Goal: Navigation & Orientation: Find specific page/section

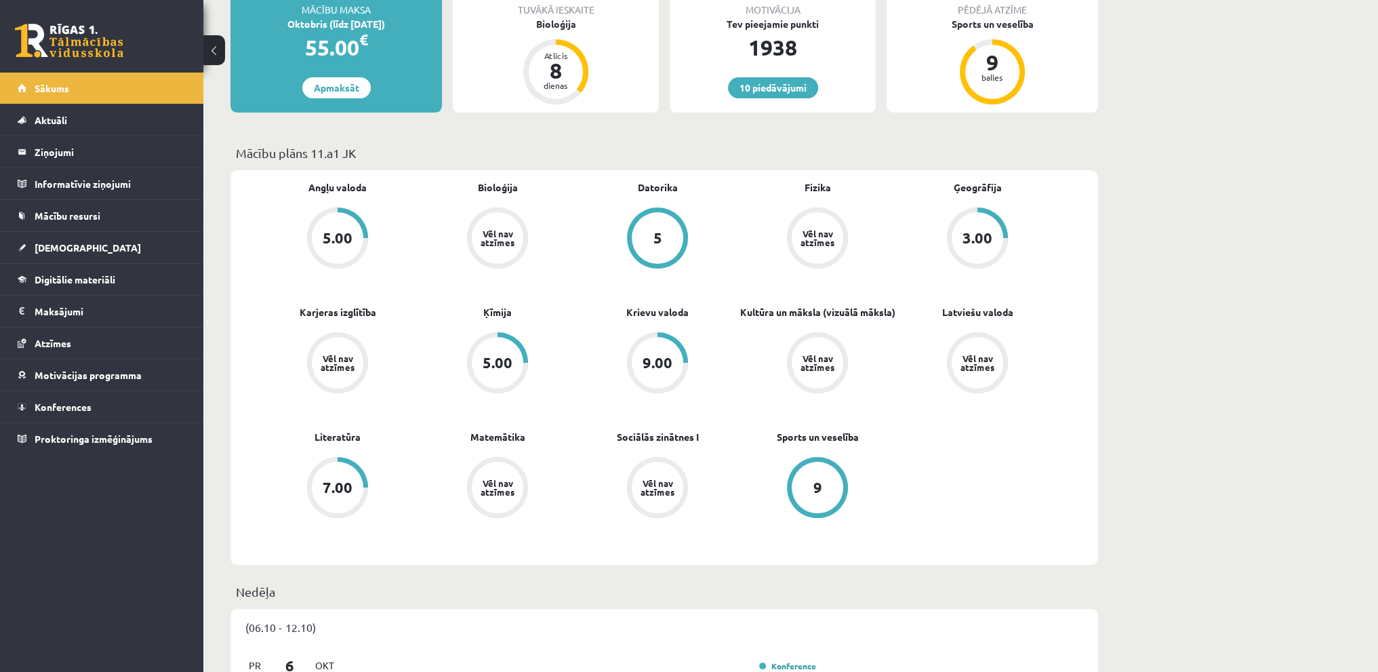
scroll to position [271, 0]
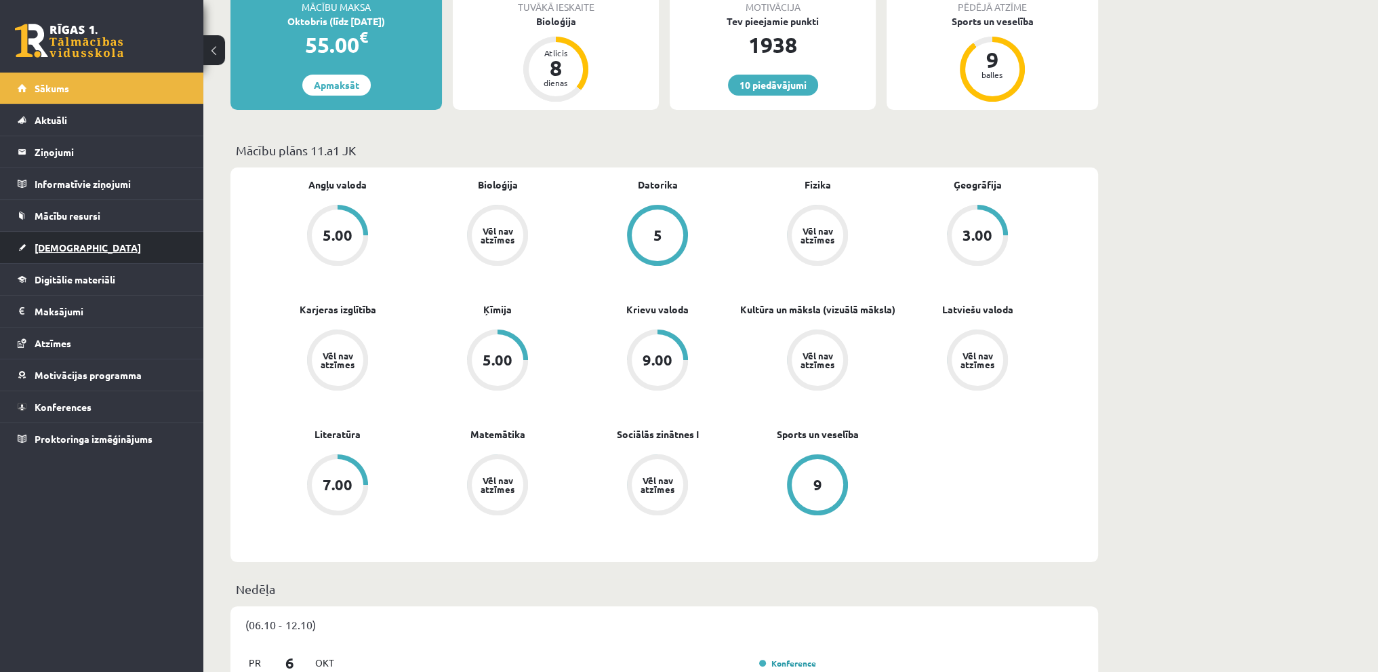
click at [86, 240] on link "[DEMOGRAPHIC_DATA]" at bounding box center [102, 247] width 169 height 31
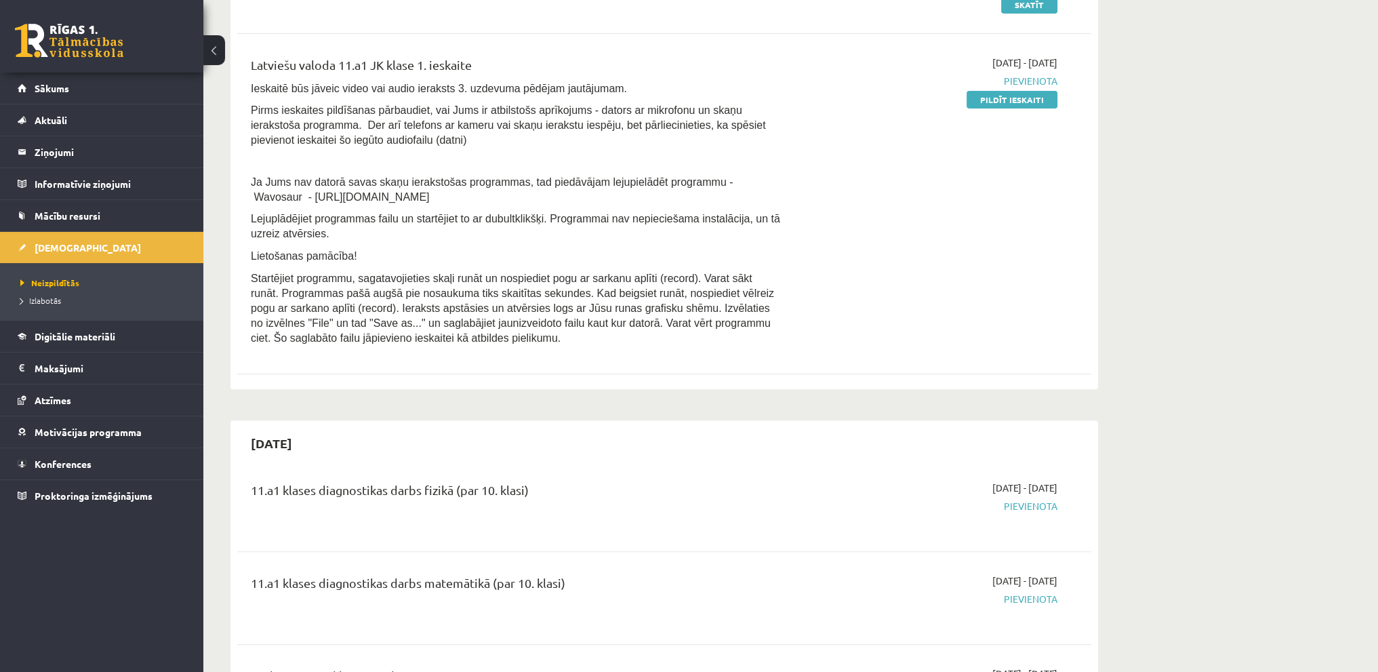
scroll to position [610, 0]
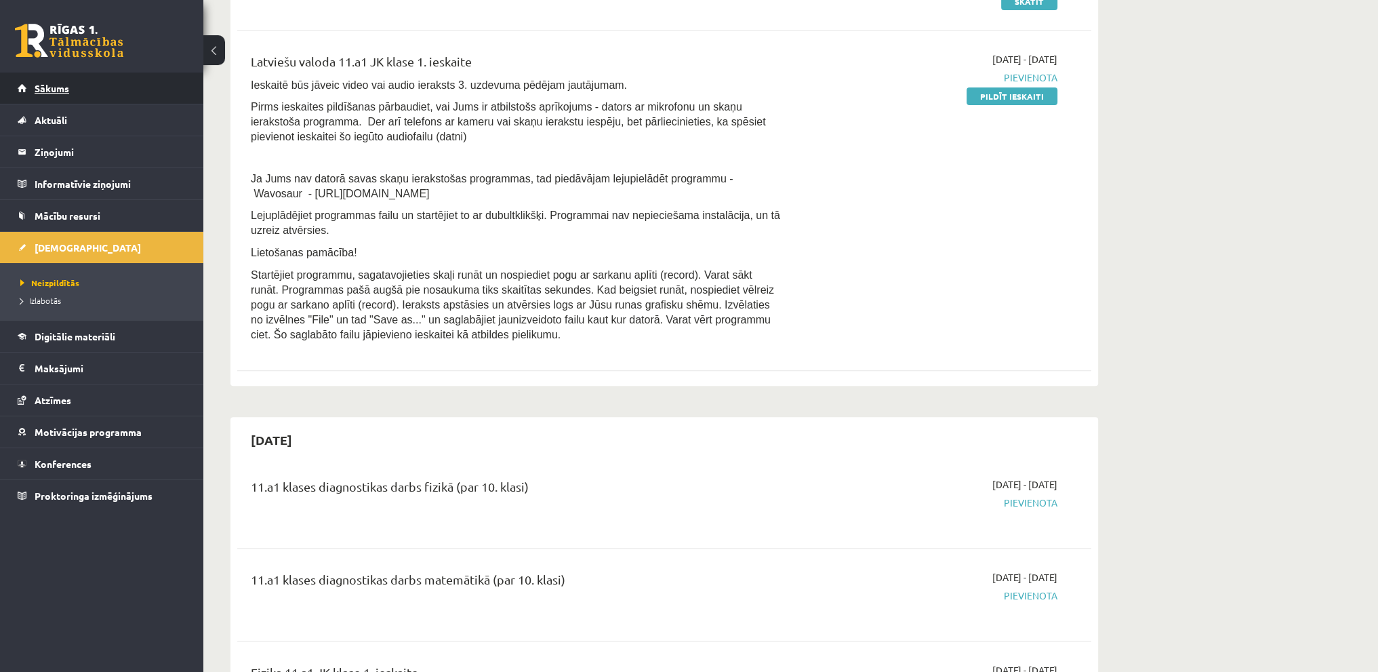
click at [87, 86] on link "Sākums" at bounding box center [102, 88] width 169 height 31
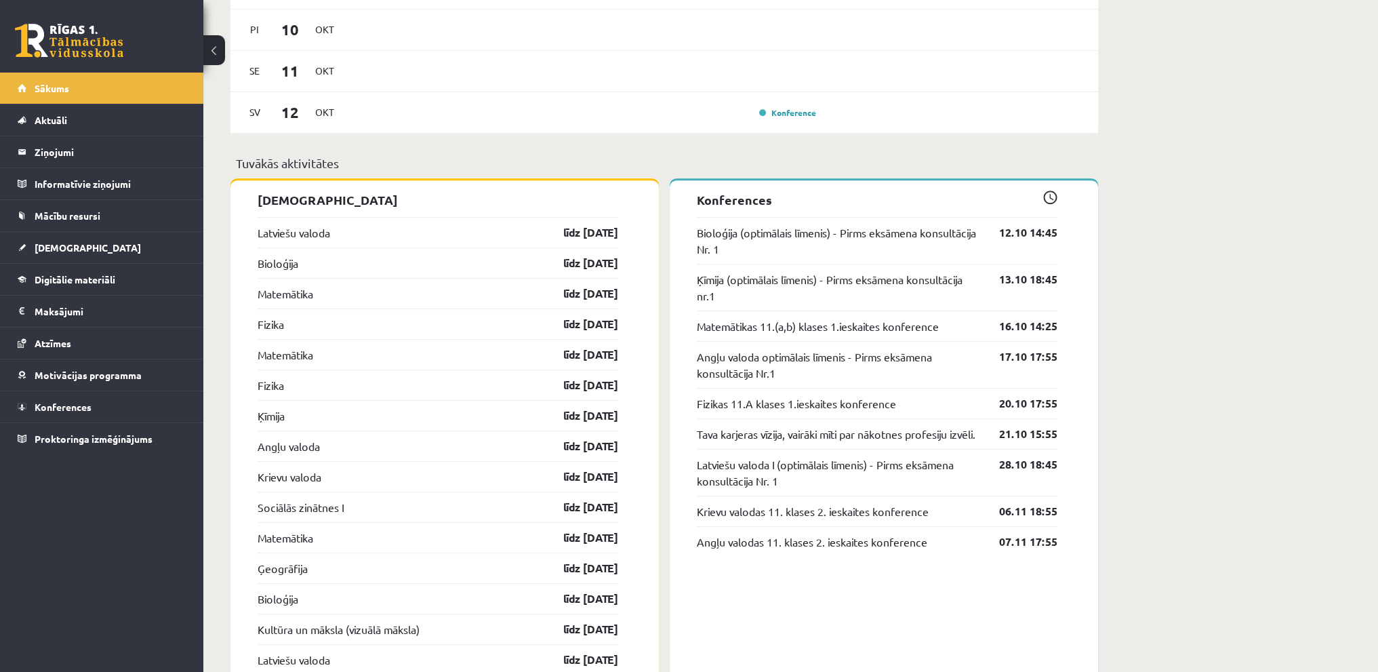
scroll to position [1152, 0]
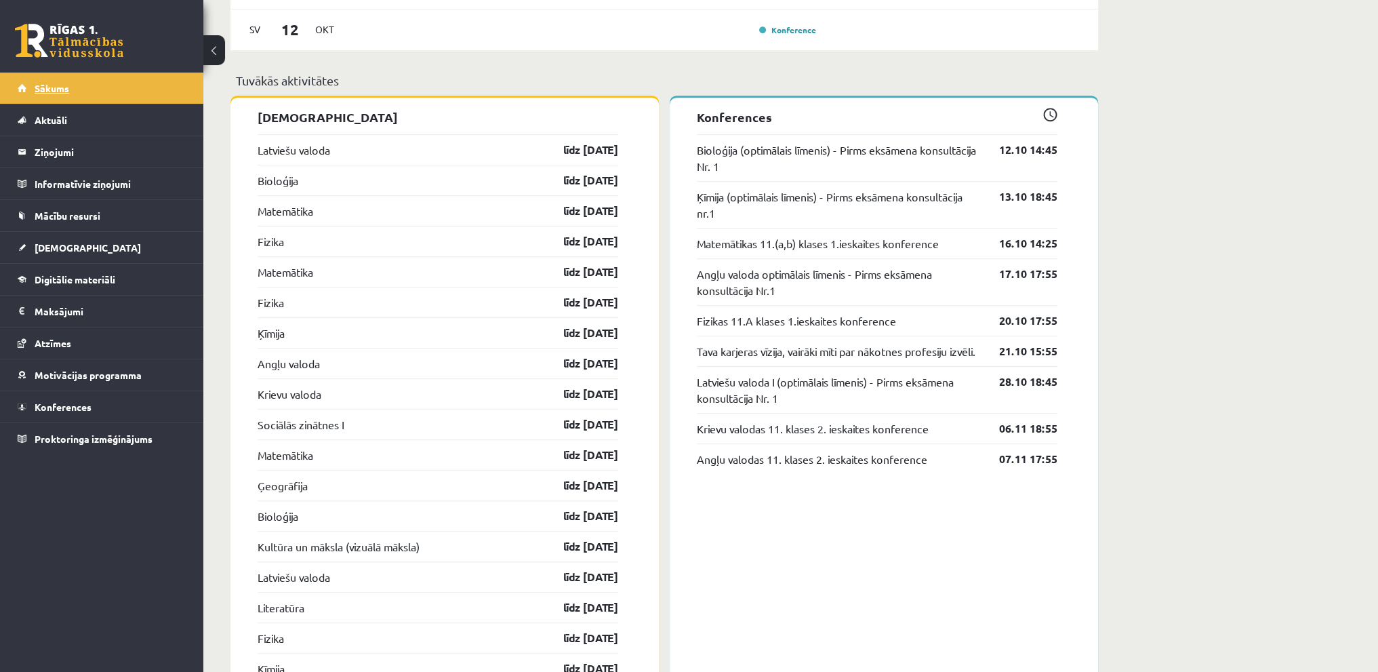
click at [106, 85] on link "Sākums" at bounding box center [102, 88] width 169 height 31
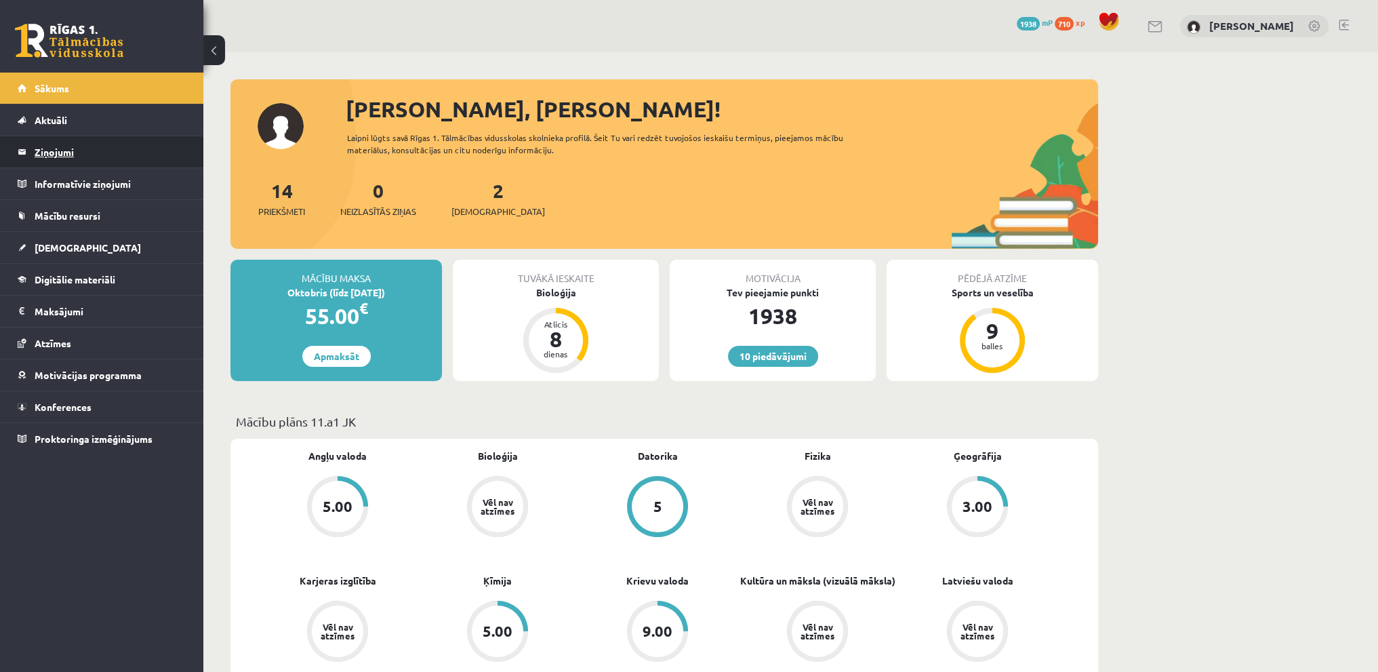
click at [30, 155] on link "Ziņojumi 0" at bounding box center [102, 151] width 169 height 31
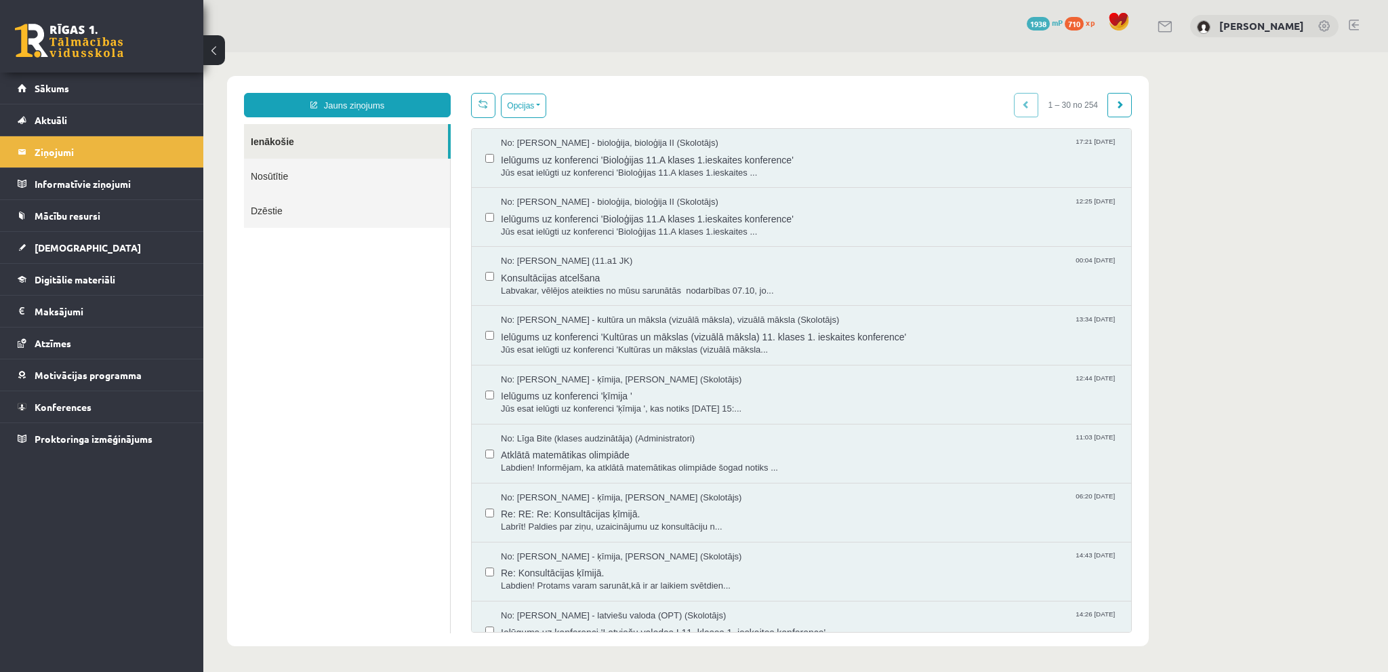
click at [318, 184] on link "Nosūtītie" at bounding box center [347, 176] width 206 height 35
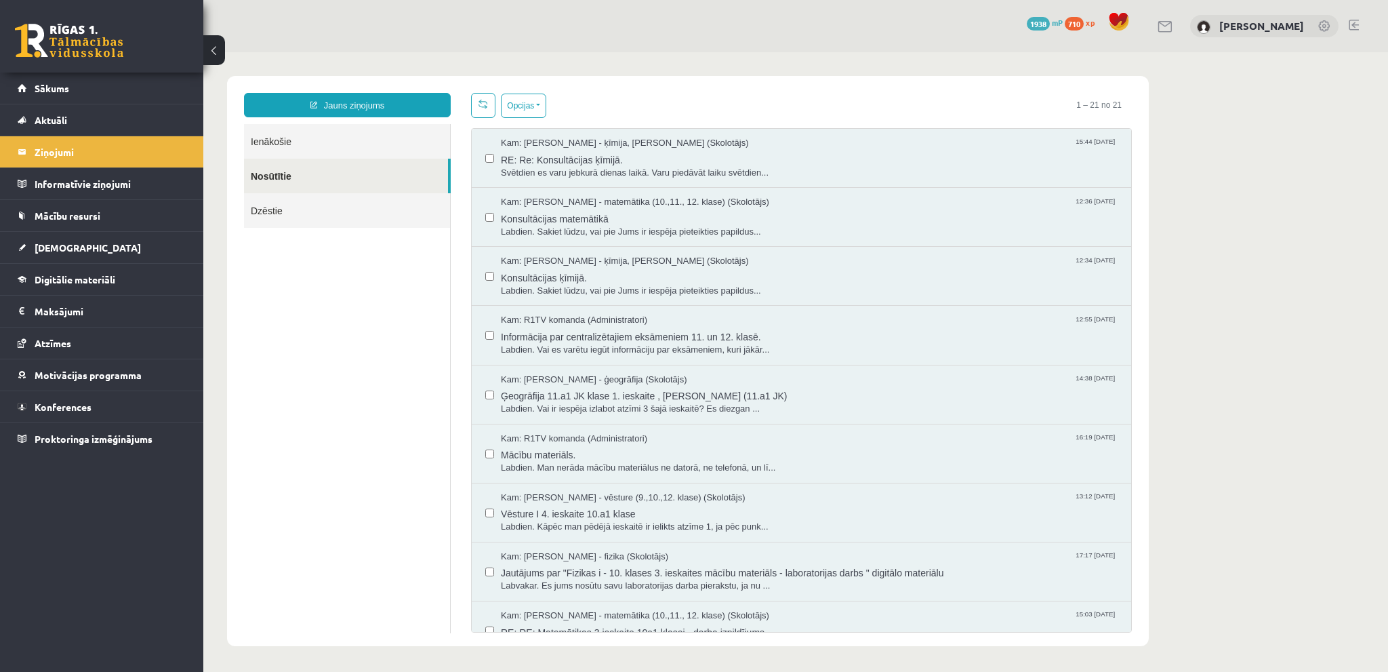
click at [308, 146] on link "Ienākošie" at bounding box center [347, 141] width 206 height 35
click at [89, 83] on link "Sākums" at bounding box center [102, 88] width 169 height 31
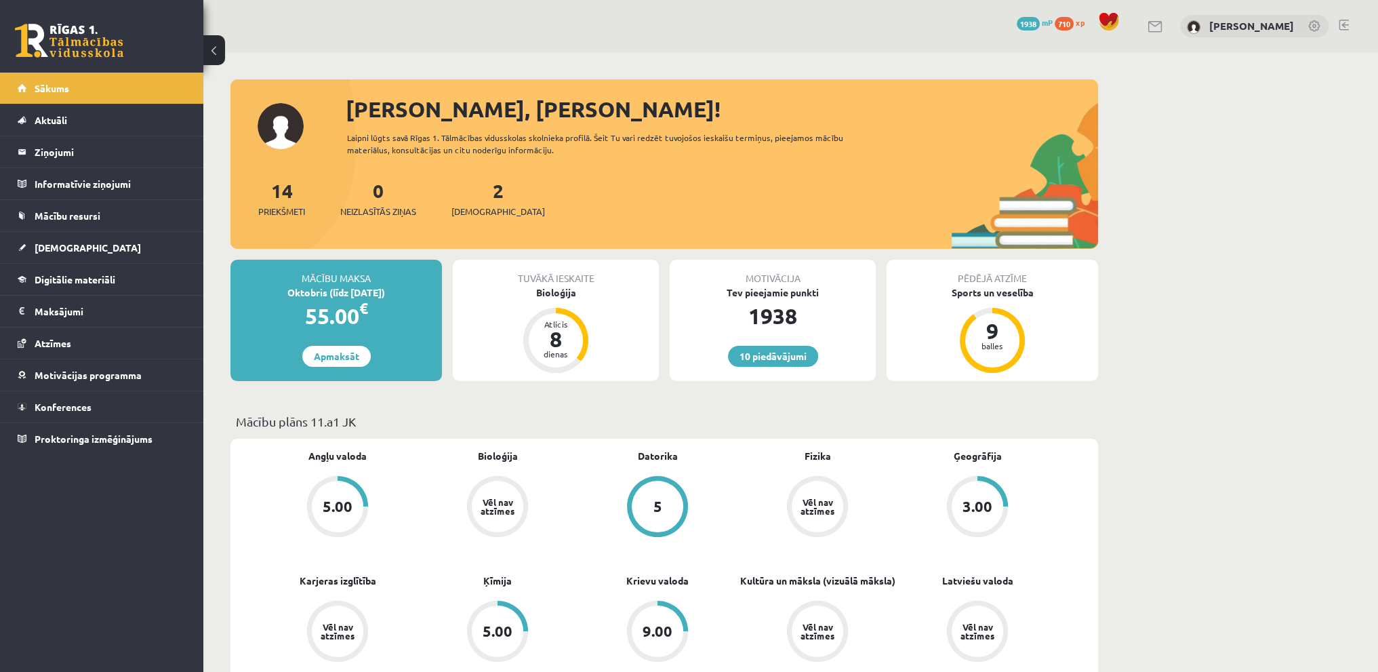
click at [1345, 20] on link at bounding box center [1343, 25] width 10 height 11
